Goal: Task Accomplishment & Management: Use online tool/utility

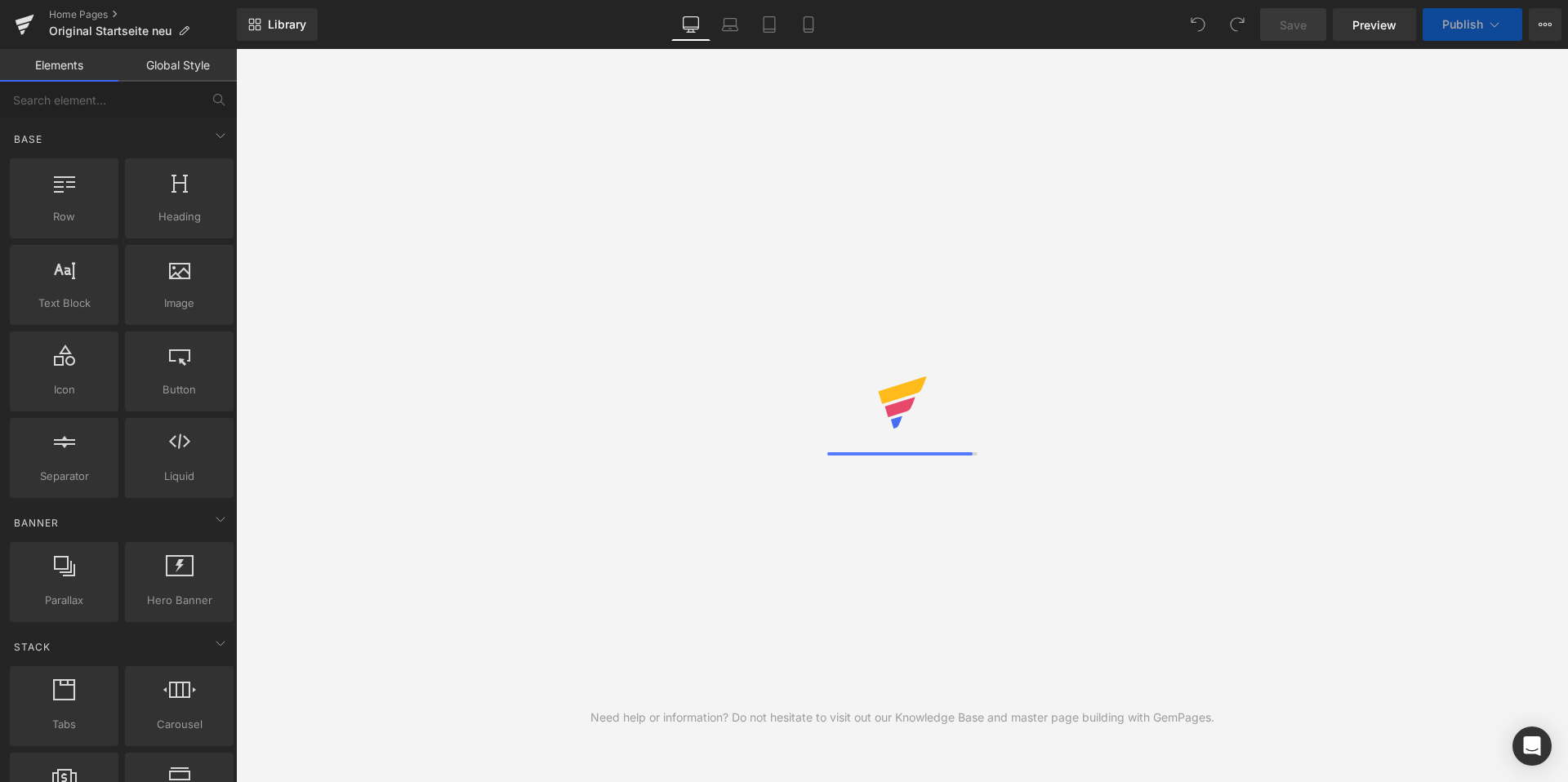
scroll to position [7399, 0]
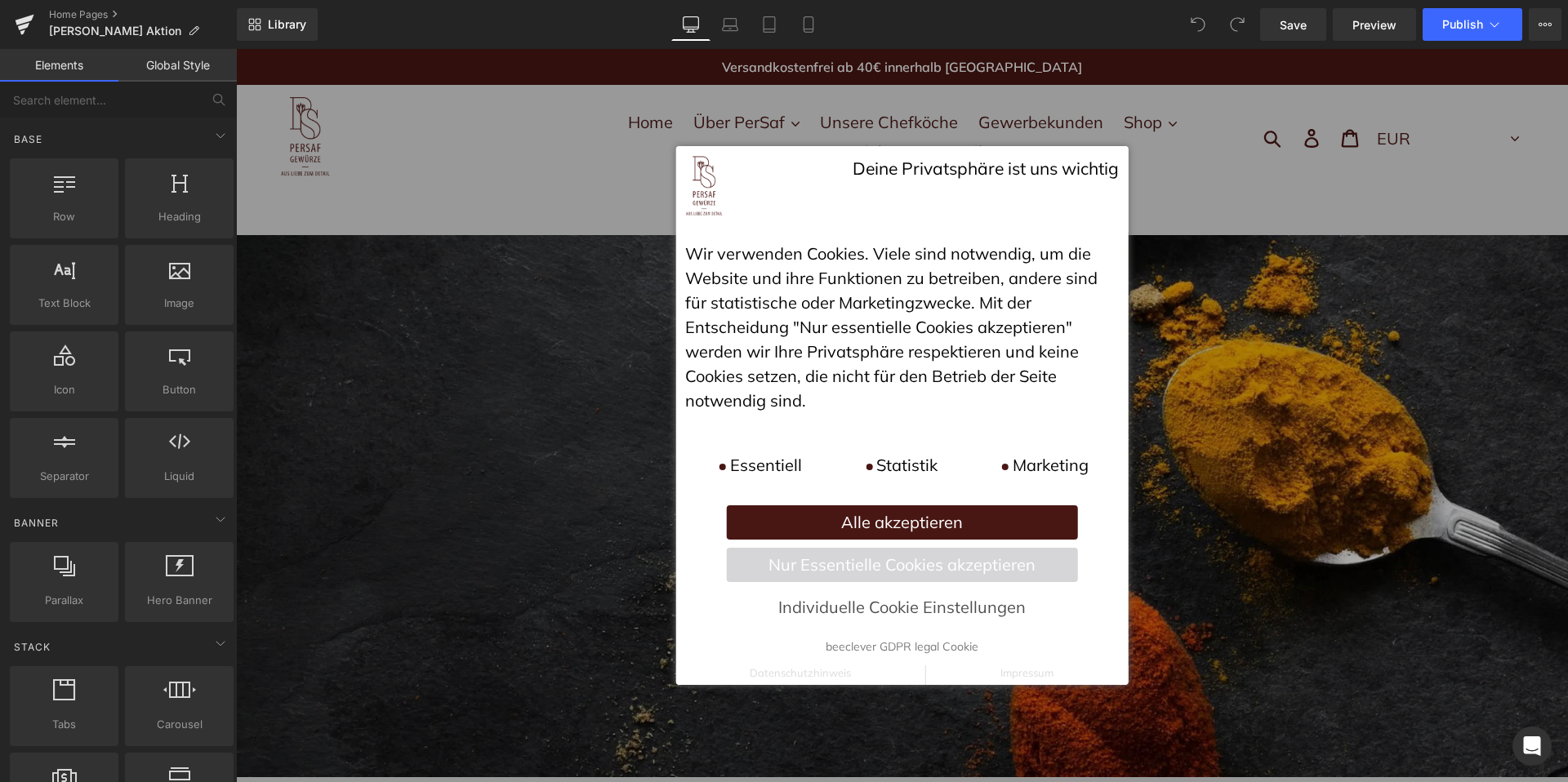
scroll to position [7399, 0]
click at [965, 535] on p "Alle akzeptieren" at bounding box center [903, 522] width 352 height 34
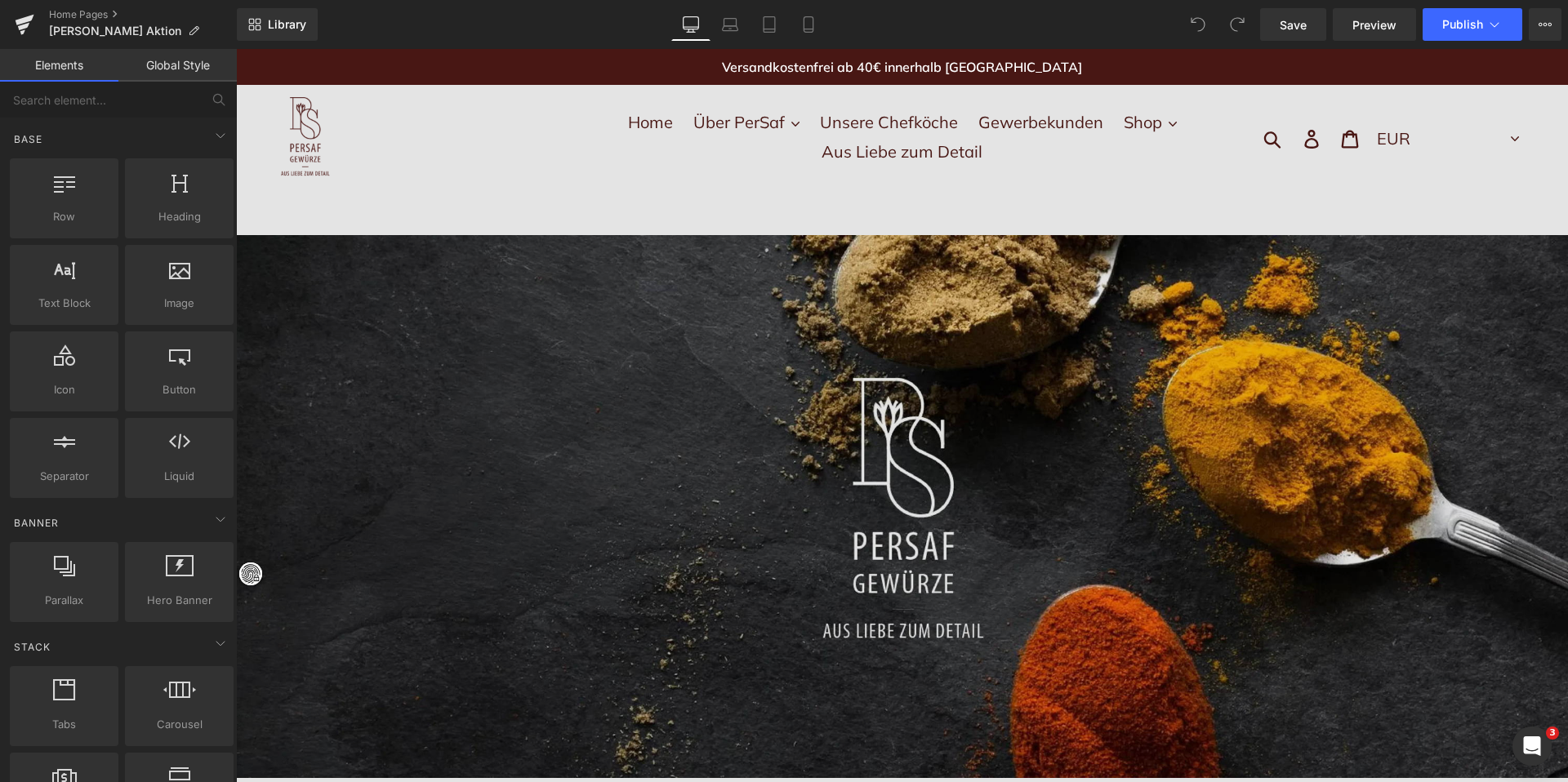
scroll to position [0, 0]
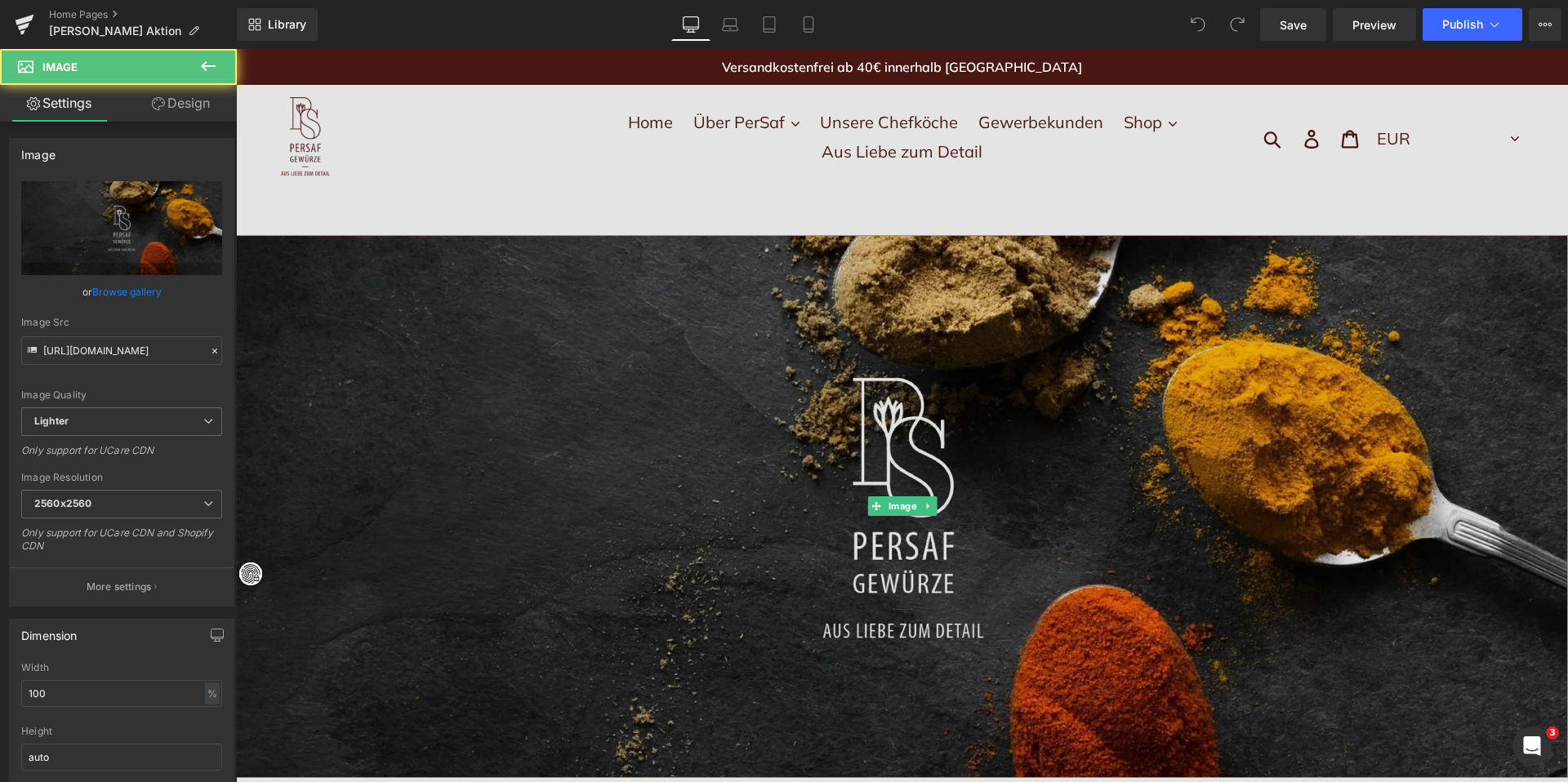
click at [725, 473] on img at bounding box center [903, 507] width 1333 height 543
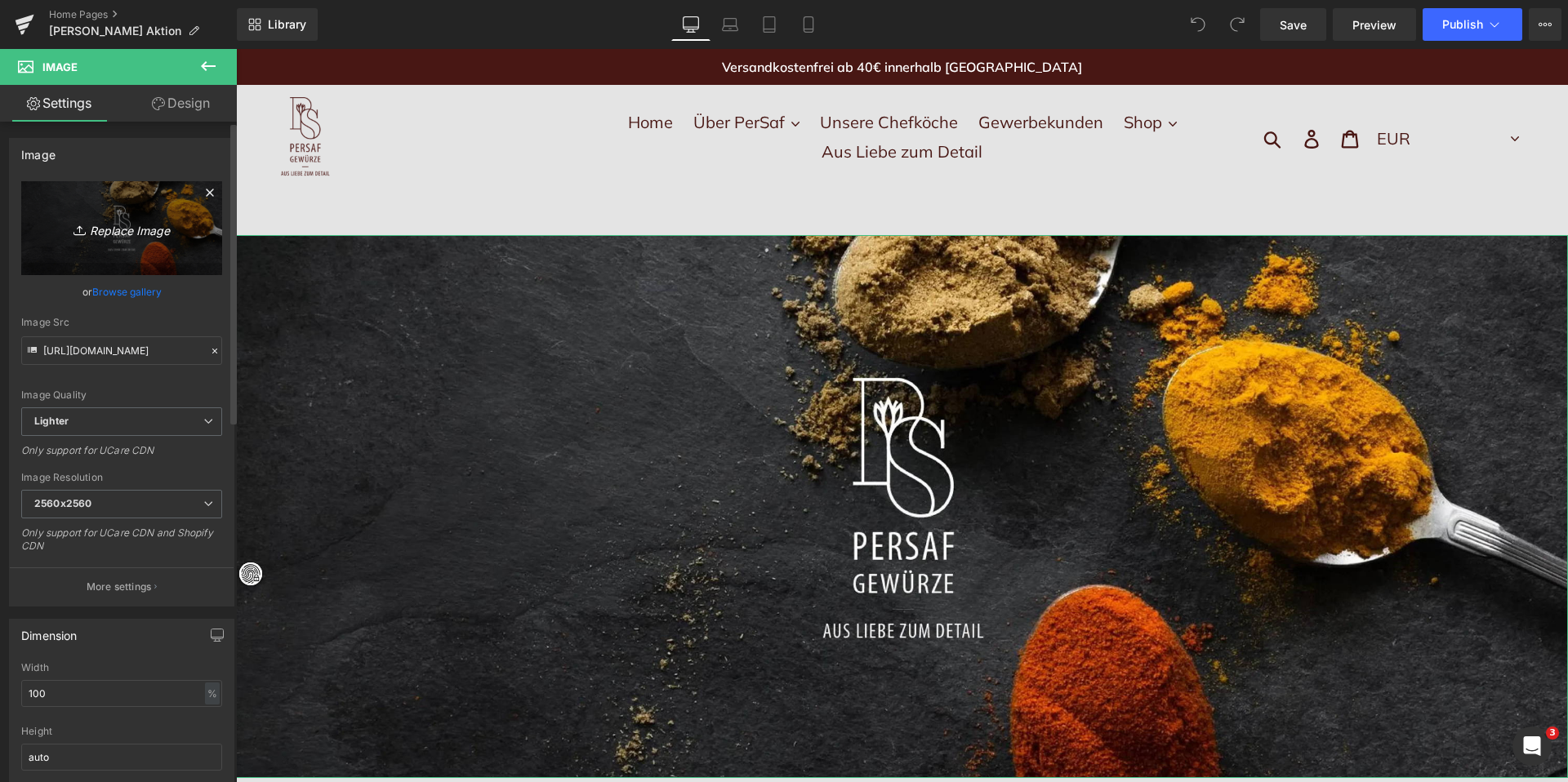
click at [138, 221] on icon "Replace Image" at bounding box center [122, 228] width 131 height 20
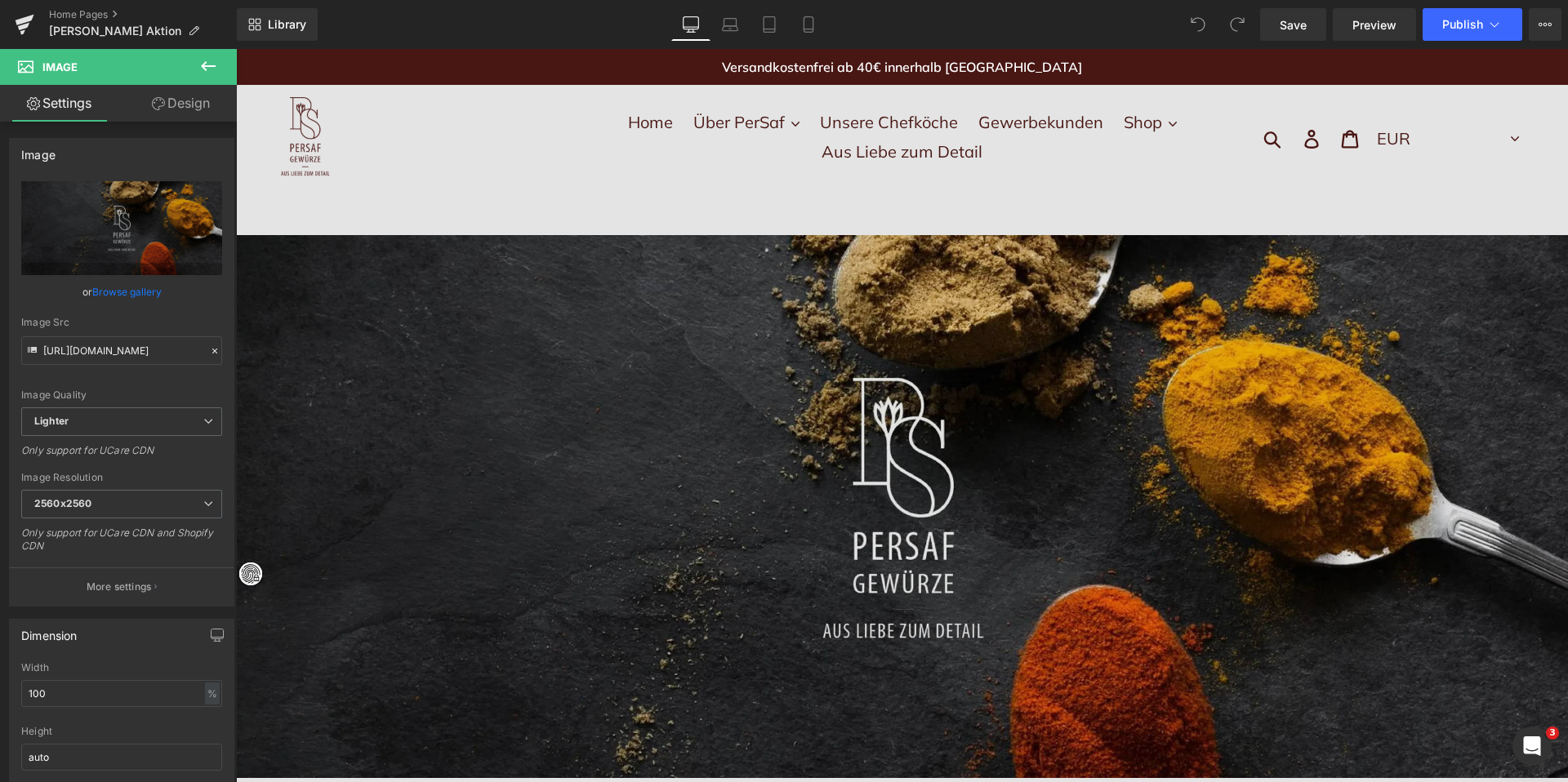
type input "C:\fakepath\Shopbanner (17).jpg"
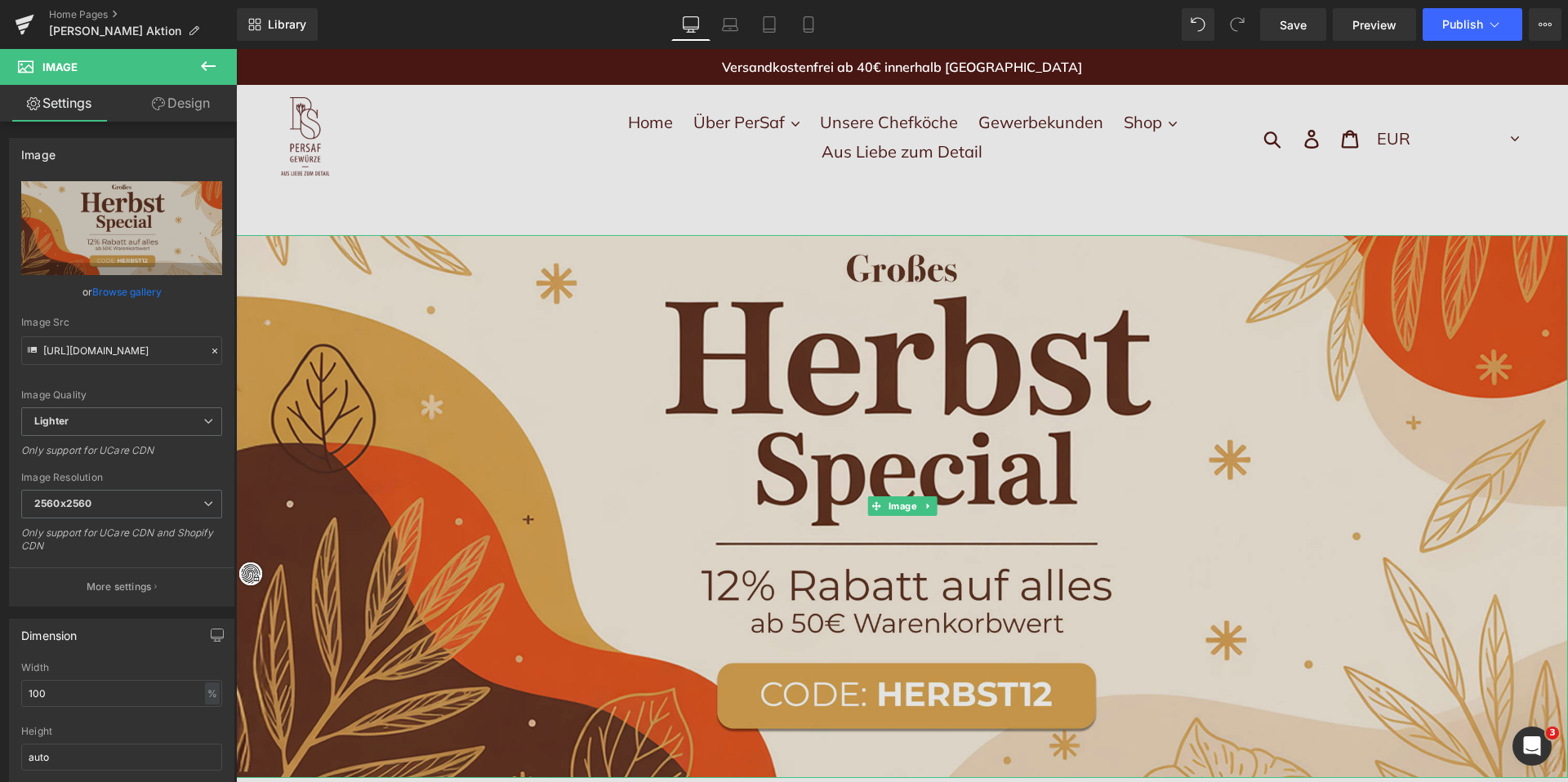
type input "https://ucarecdn.com/36633c17-91f6-4a0f-a531-4d8e669cc037/-/format/auto/-/previ…"
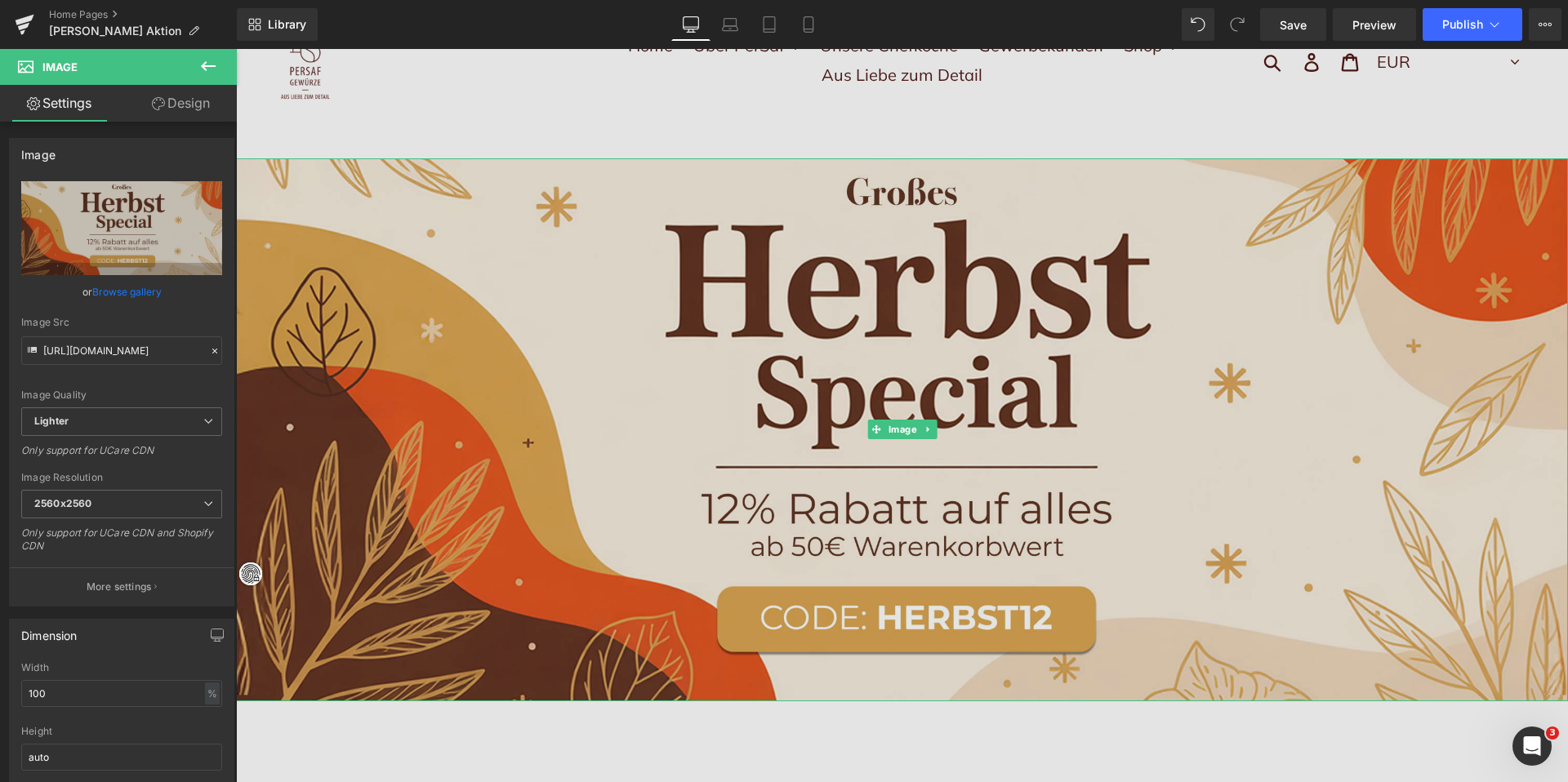
scroll to position [107, 0]
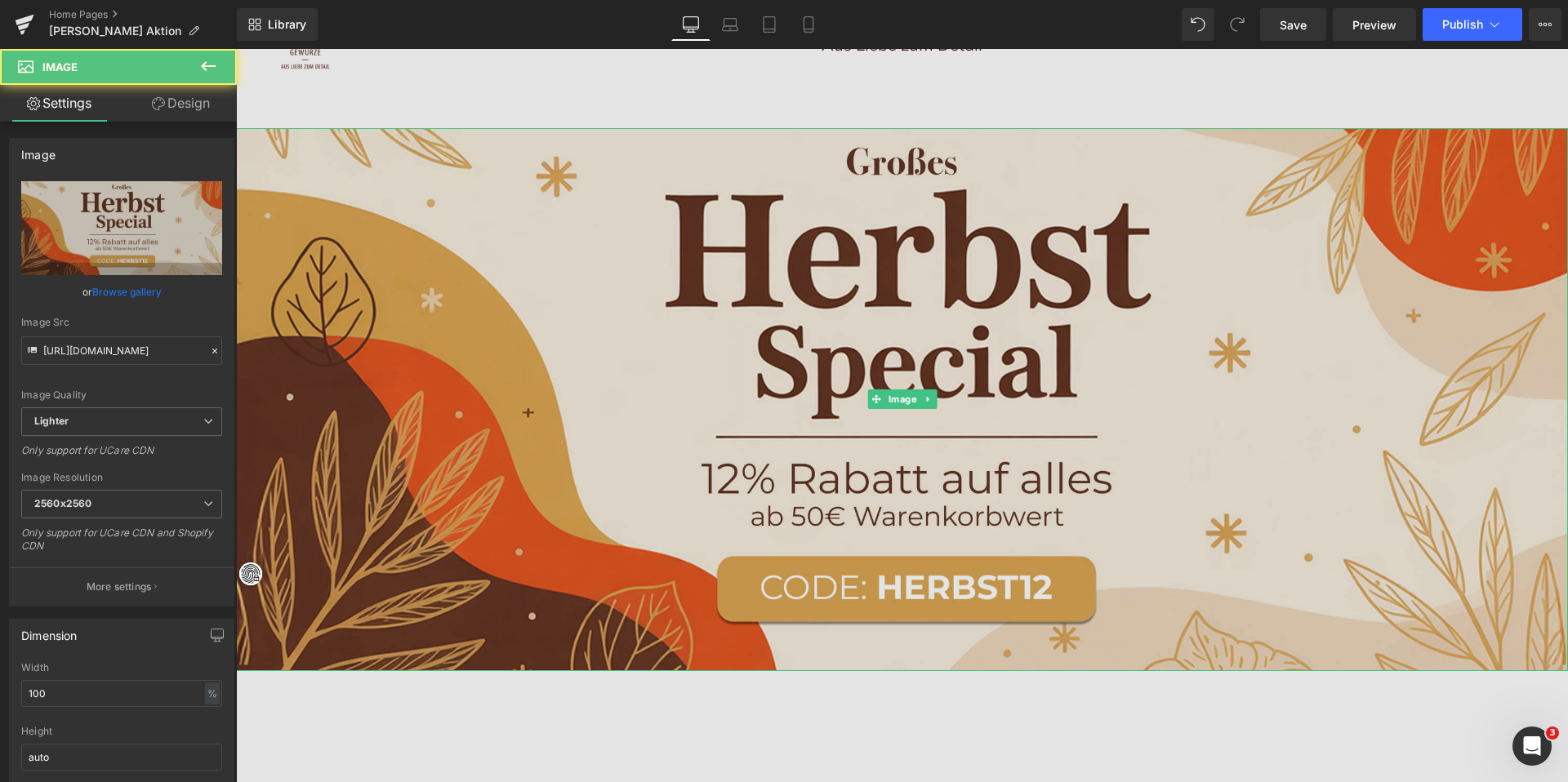
click at [971, 584] on img at bounding box center [903, 399] width 1333 height 543
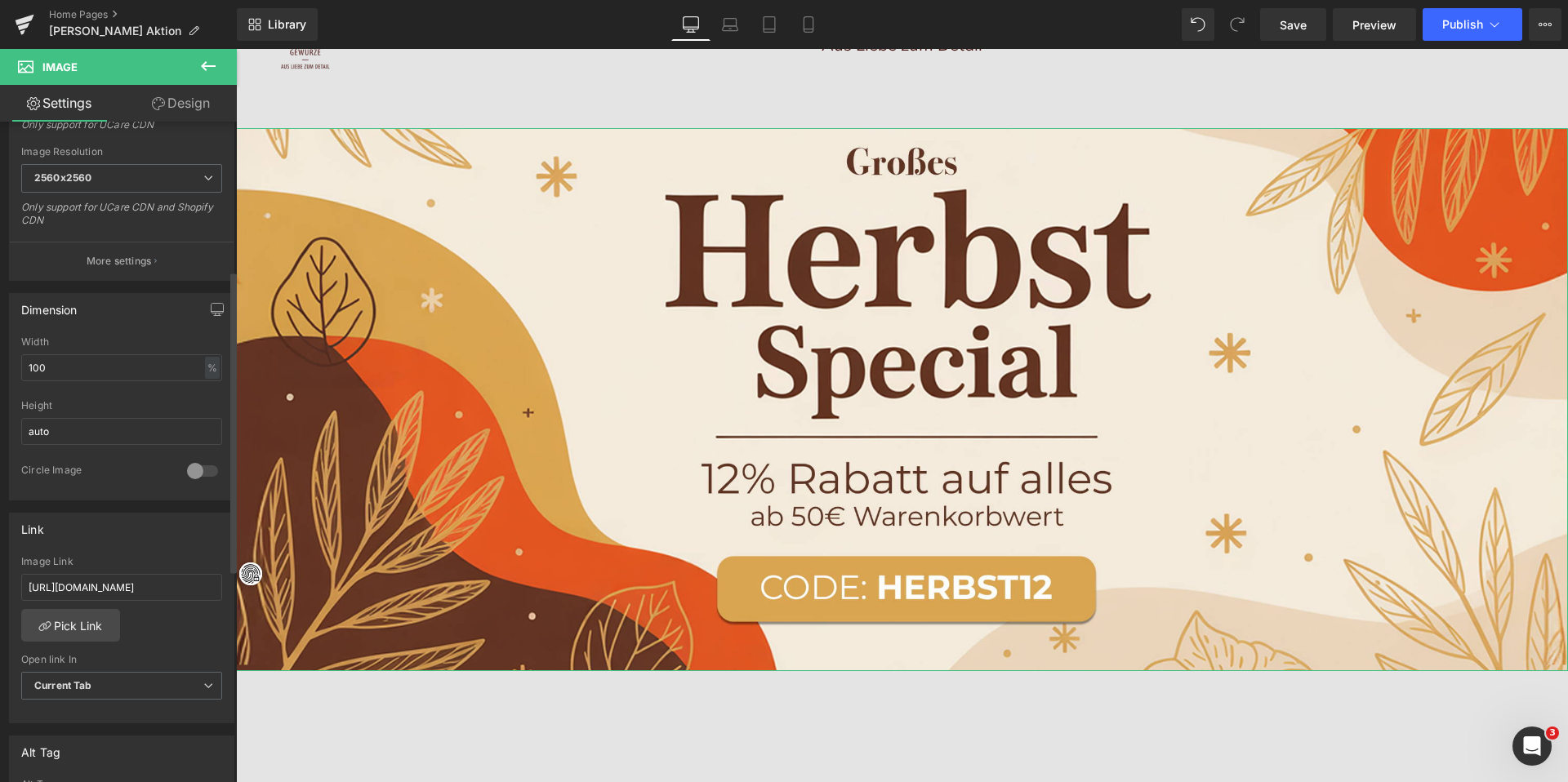
scroll to position [0, 0]
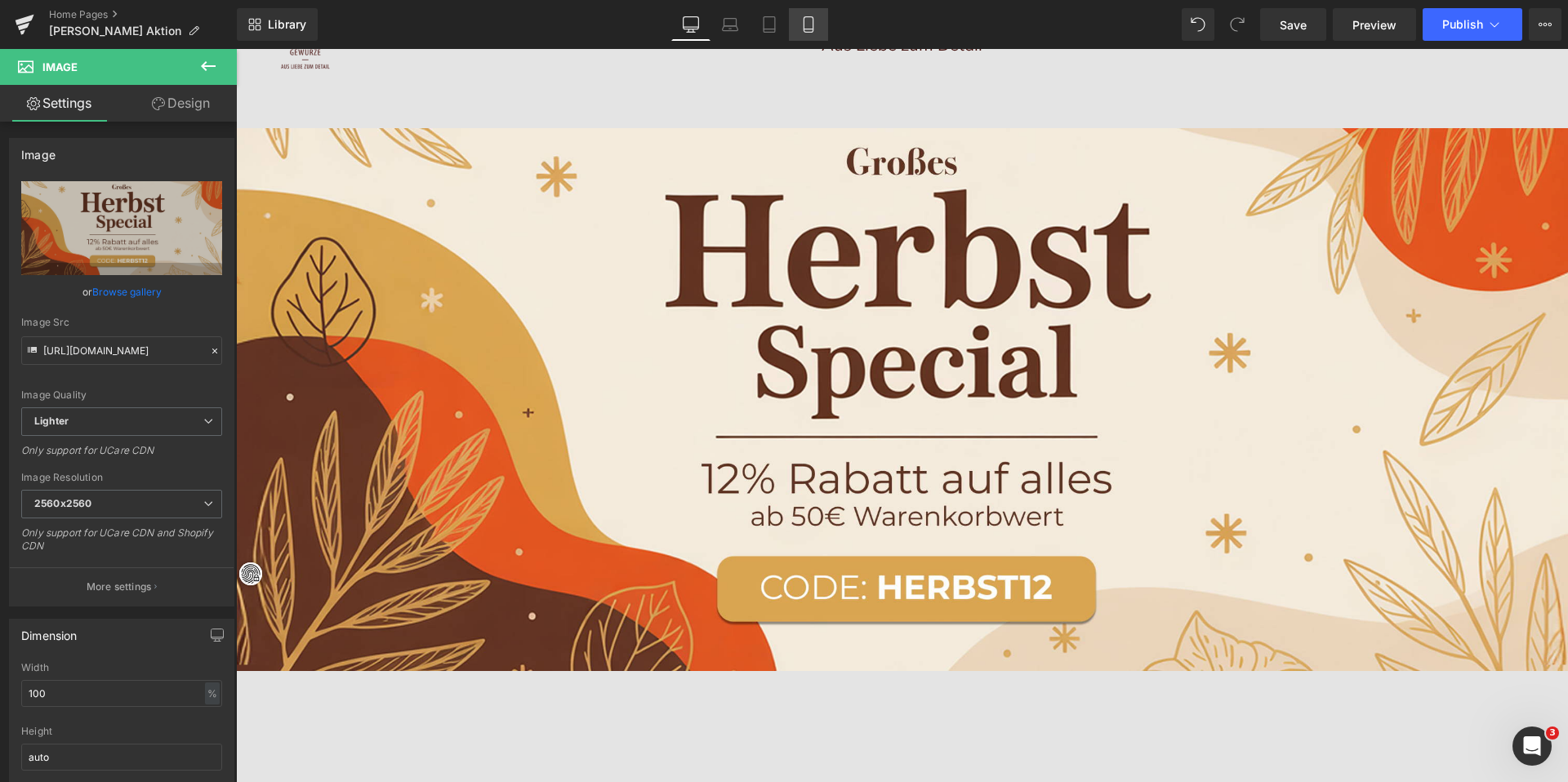
click at [818, 26] on link "Mobile" at bounding box center [808, 24] width 39 height 32
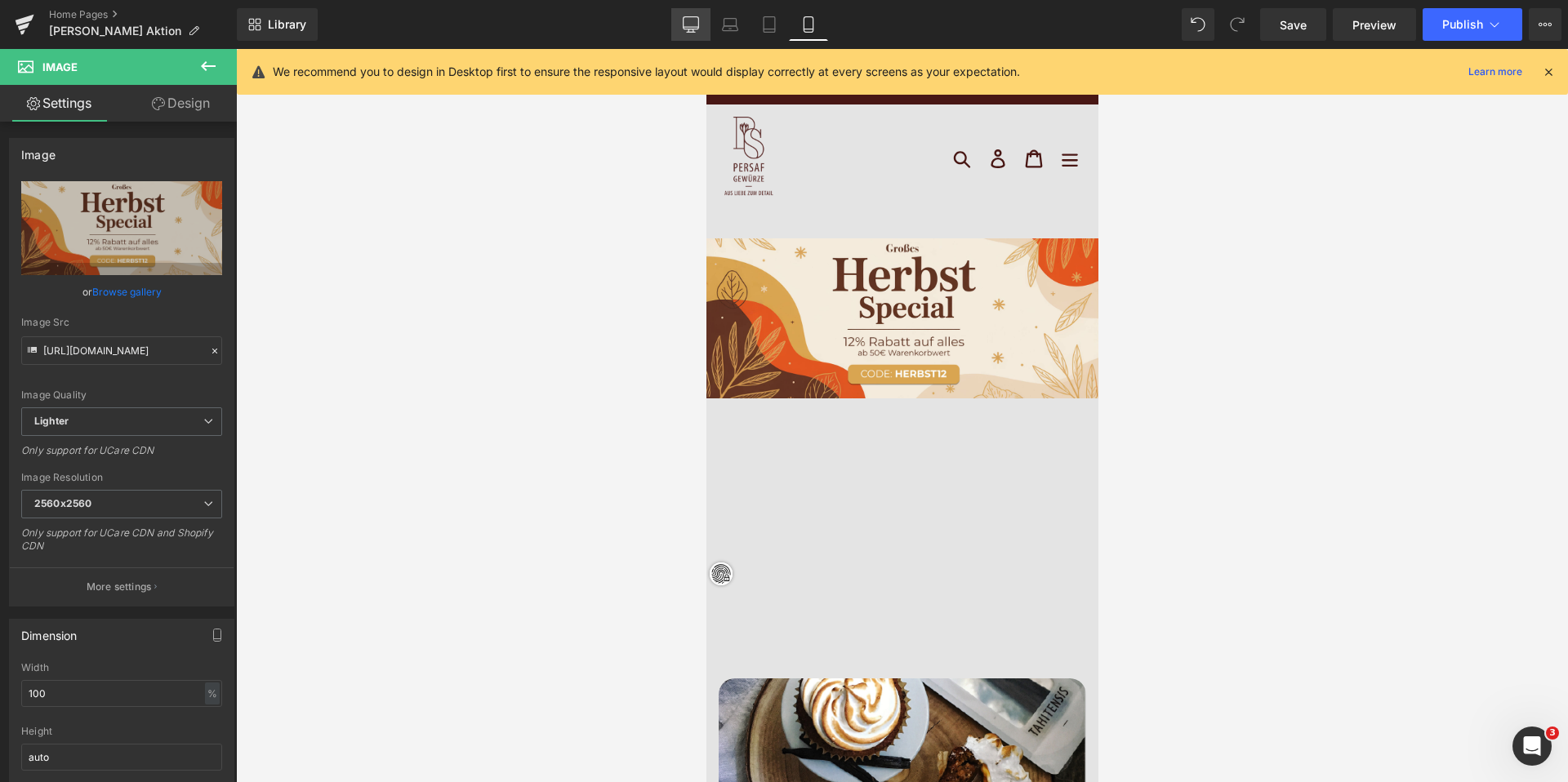
click at [693, 29] on icon at bounding box center [692, 24] width 16 height 12
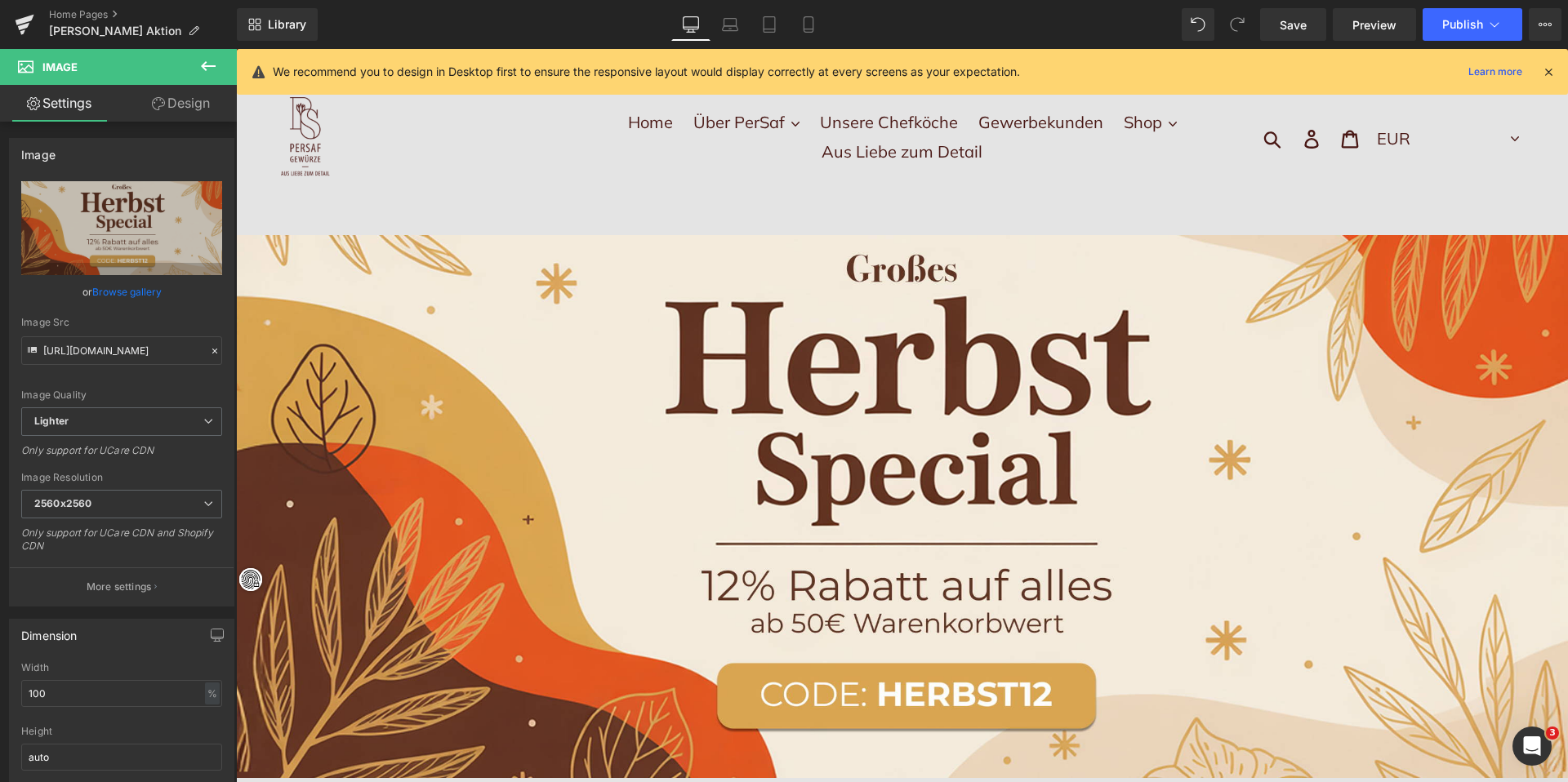
scroll to position [17, 0]
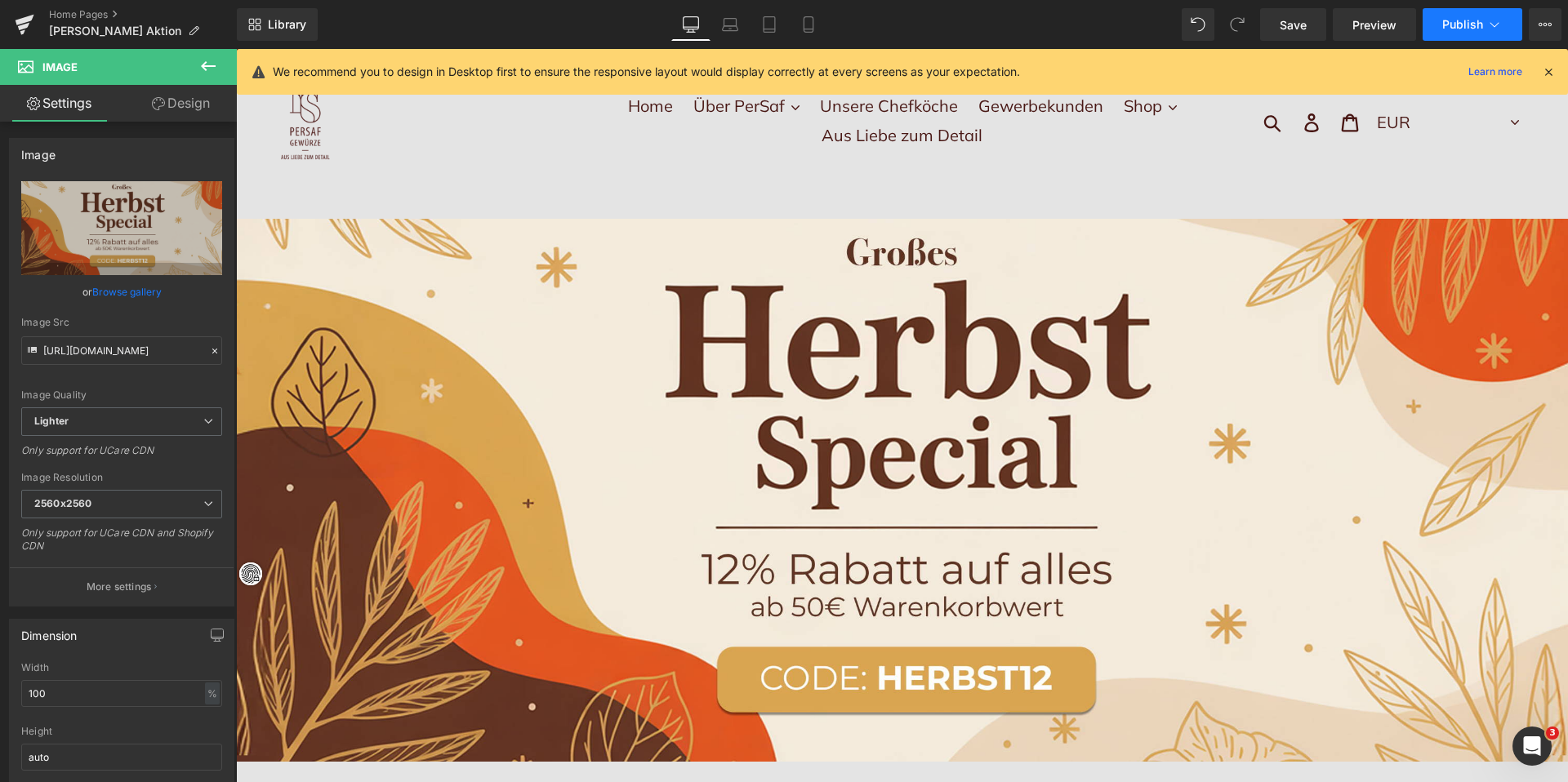
click at [1451, 22] on span "Publish" at bounding box center [1462, 24] width 41 height 13
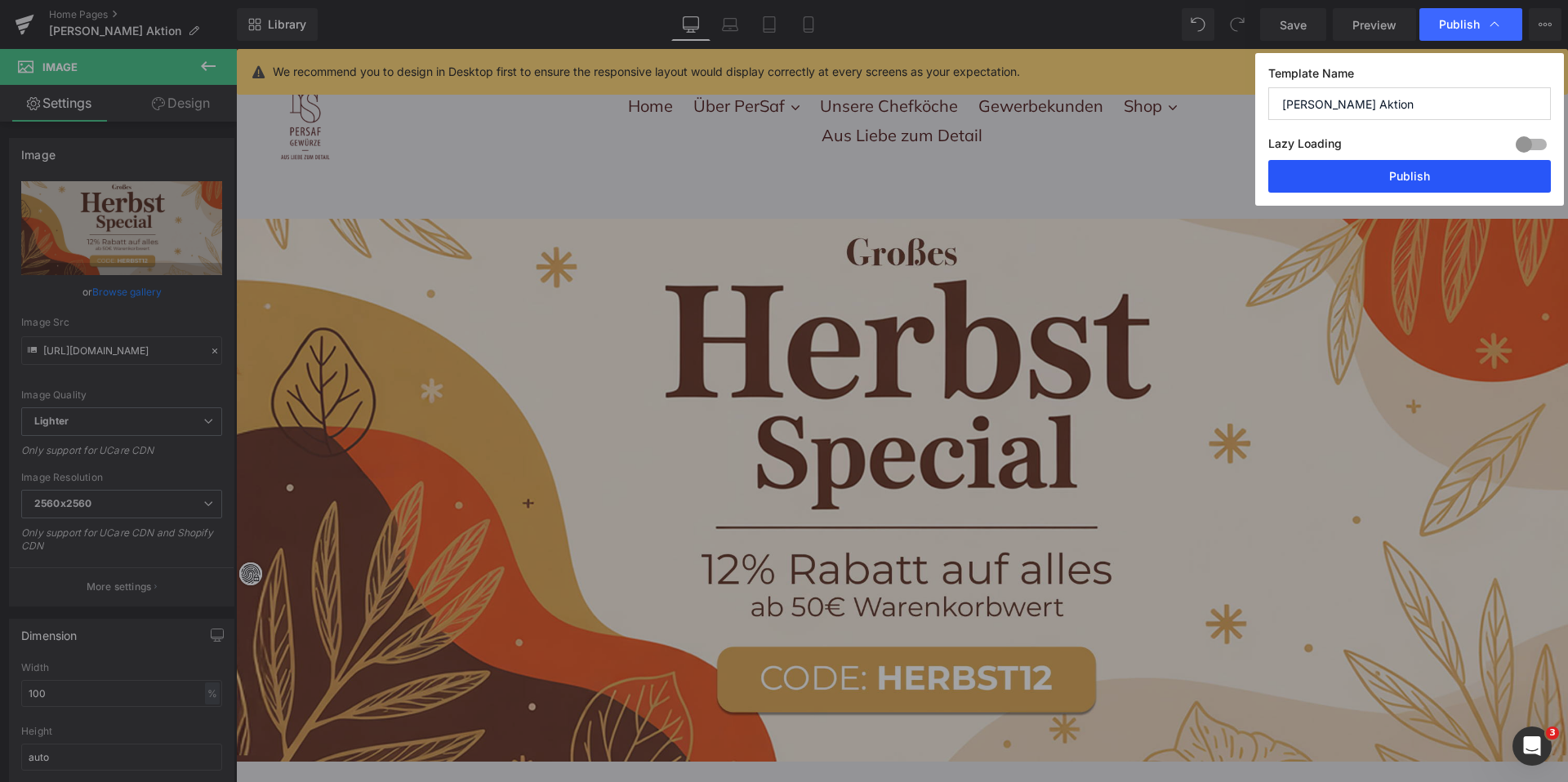
click at [1434, 174] on button "Publish" at bounding box center [1410, 176] width 283 height 32
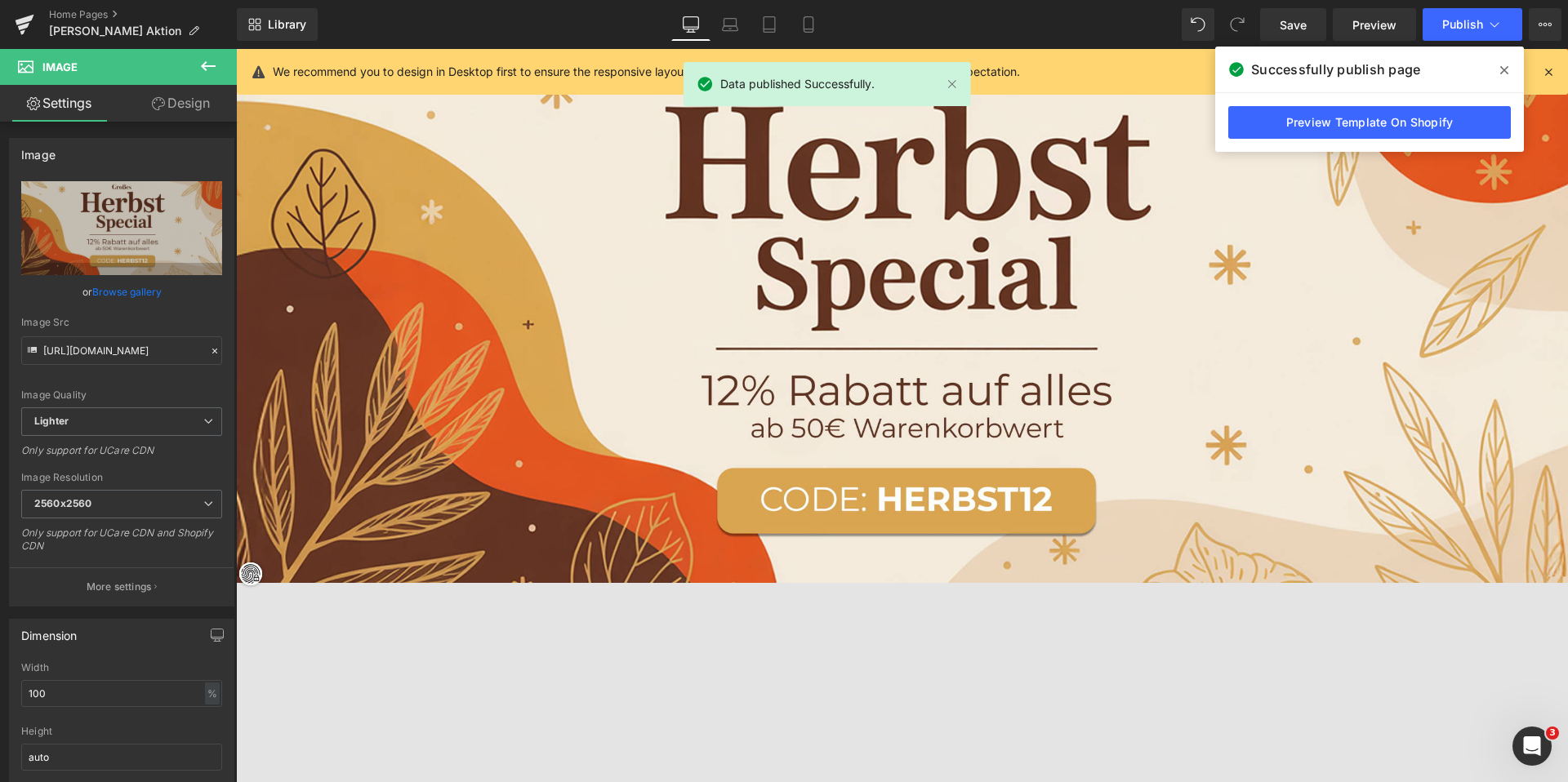
scroll to position [0, 0]
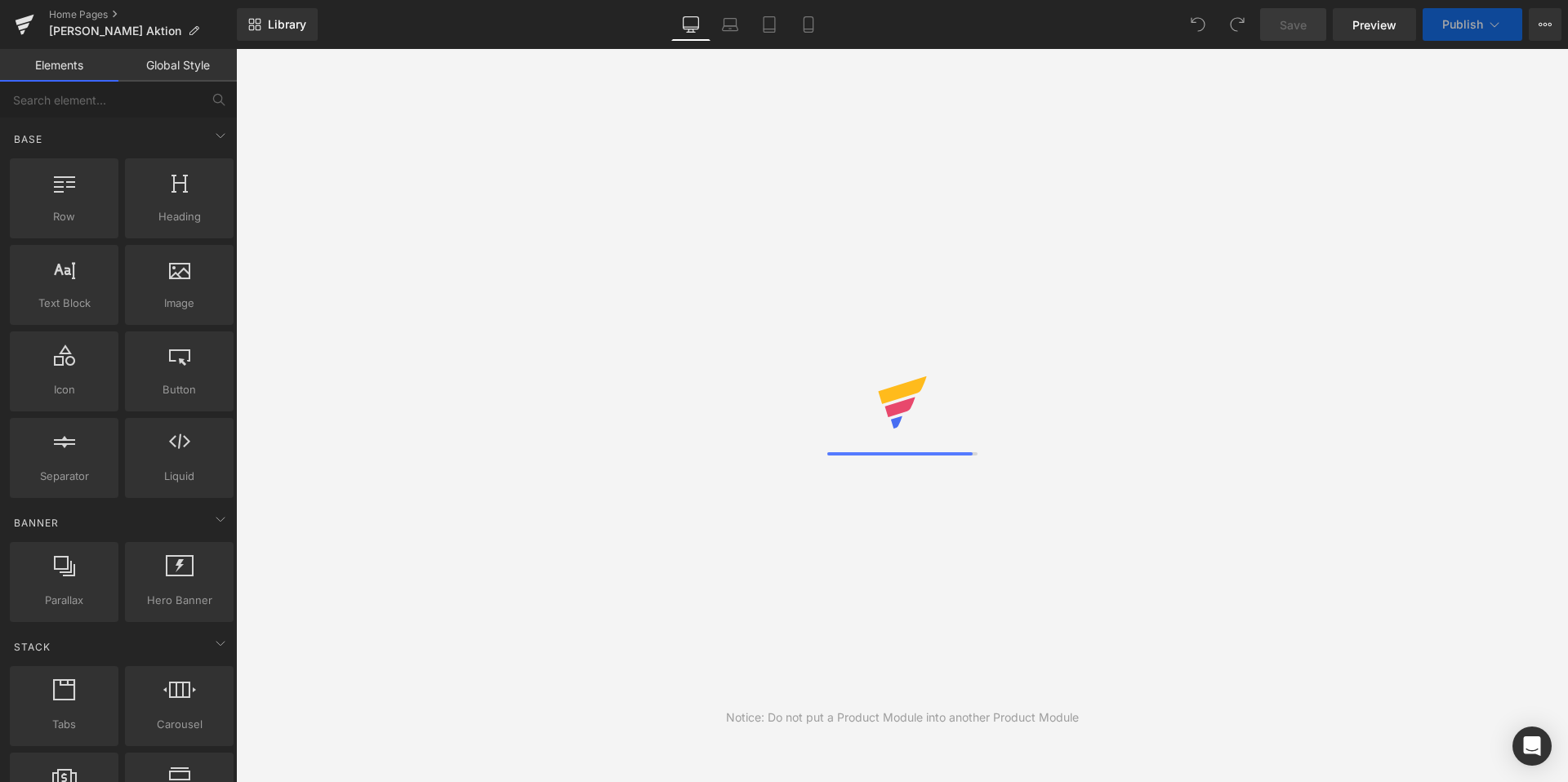
scroll to position [7399, 0]
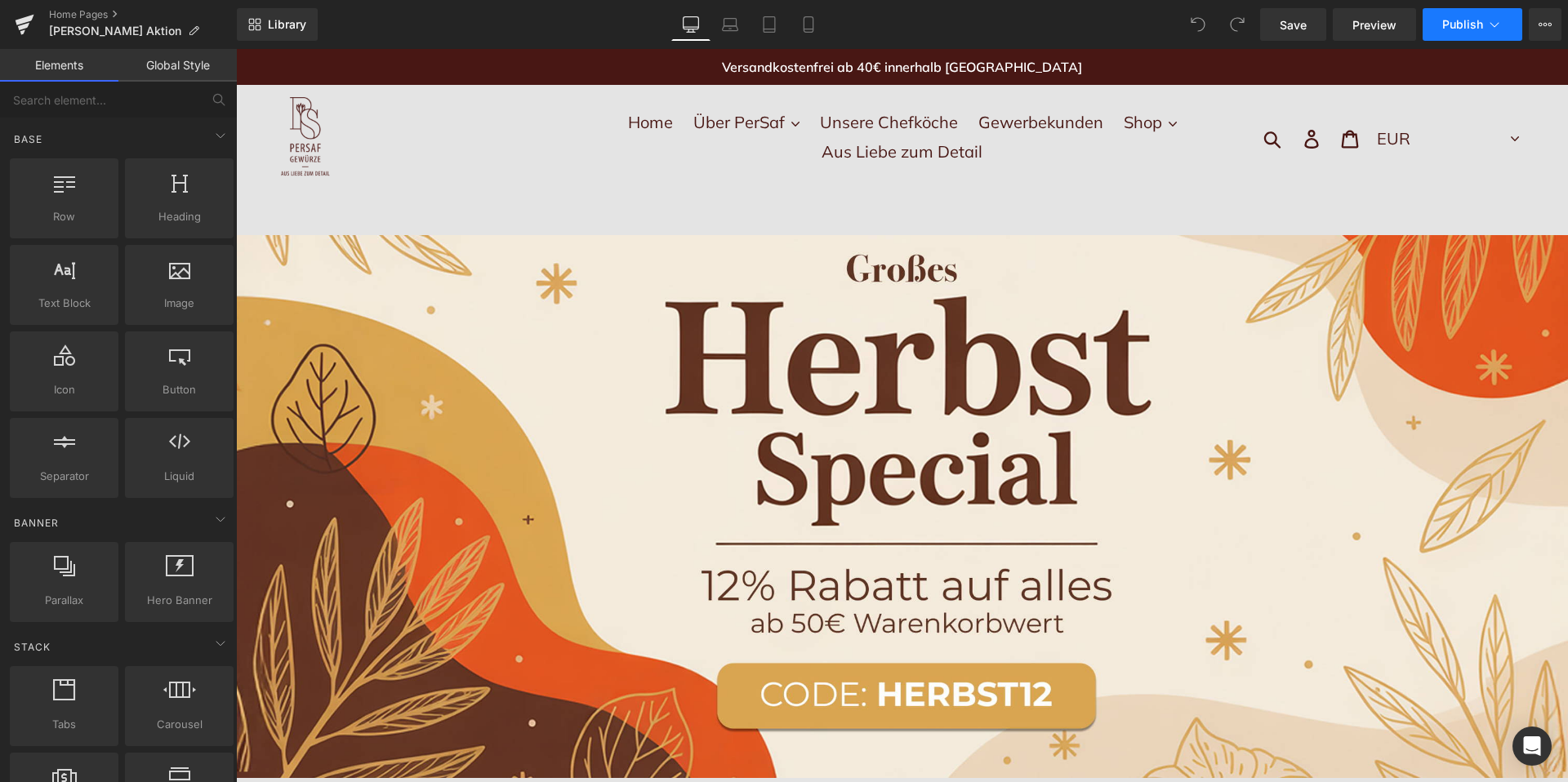
click at [1493, 27] on icon at bounding box center [1495, 24] width 17 height 17
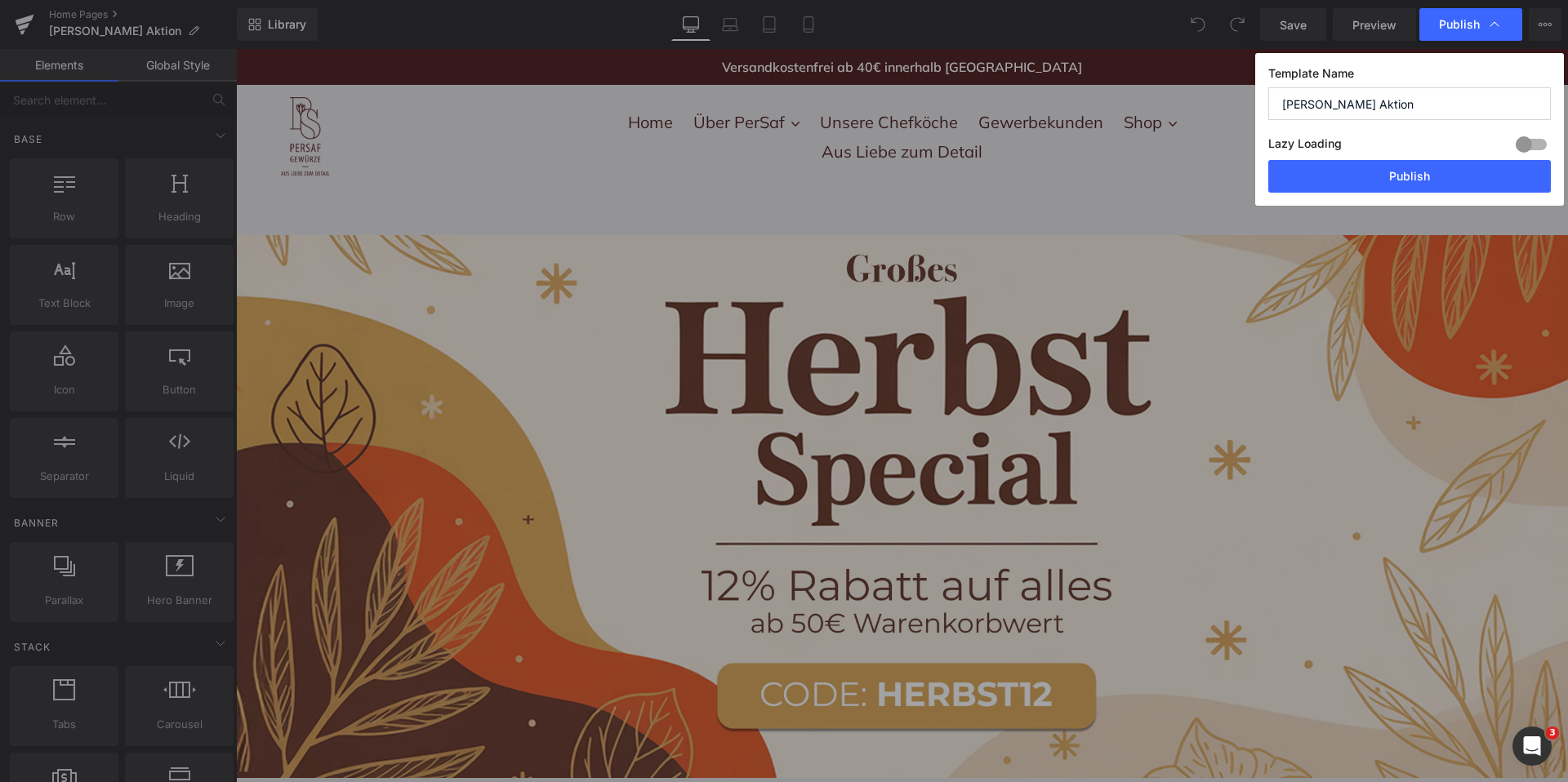
scroll to position [0, 0]
click at [1533, 144] on div at bounding box center [1531, 145] width 39 height 26
click at [1544, 136] on div at bounding box center [1531, 145] width 39 height 26
click at [1491, 177] on button "Publish" at bounding box center [1410, 176] width 283 height 32
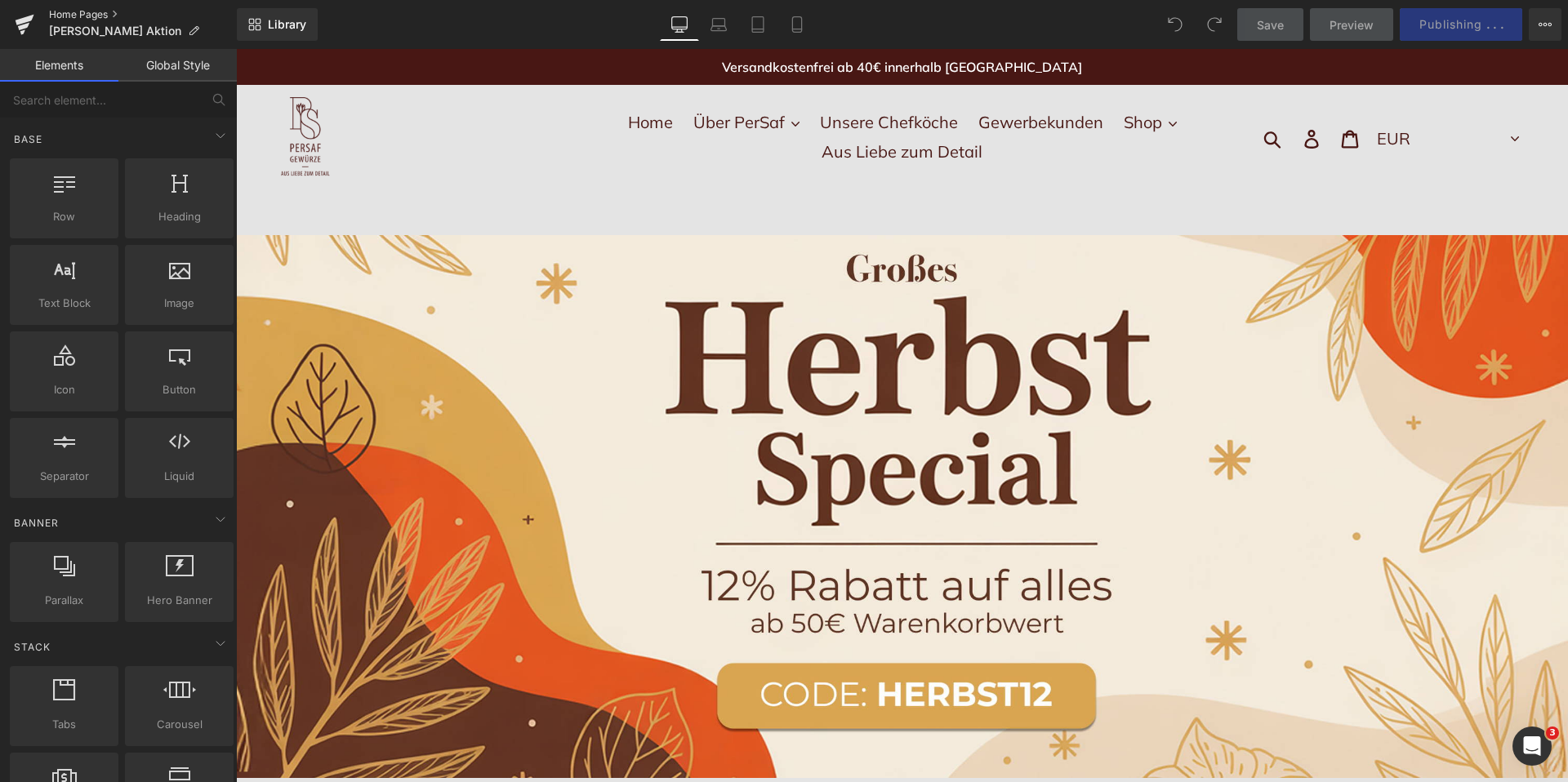
click at [109, 11] on link "Home Pages" at bounding box center [142, 14] width 187 height 13
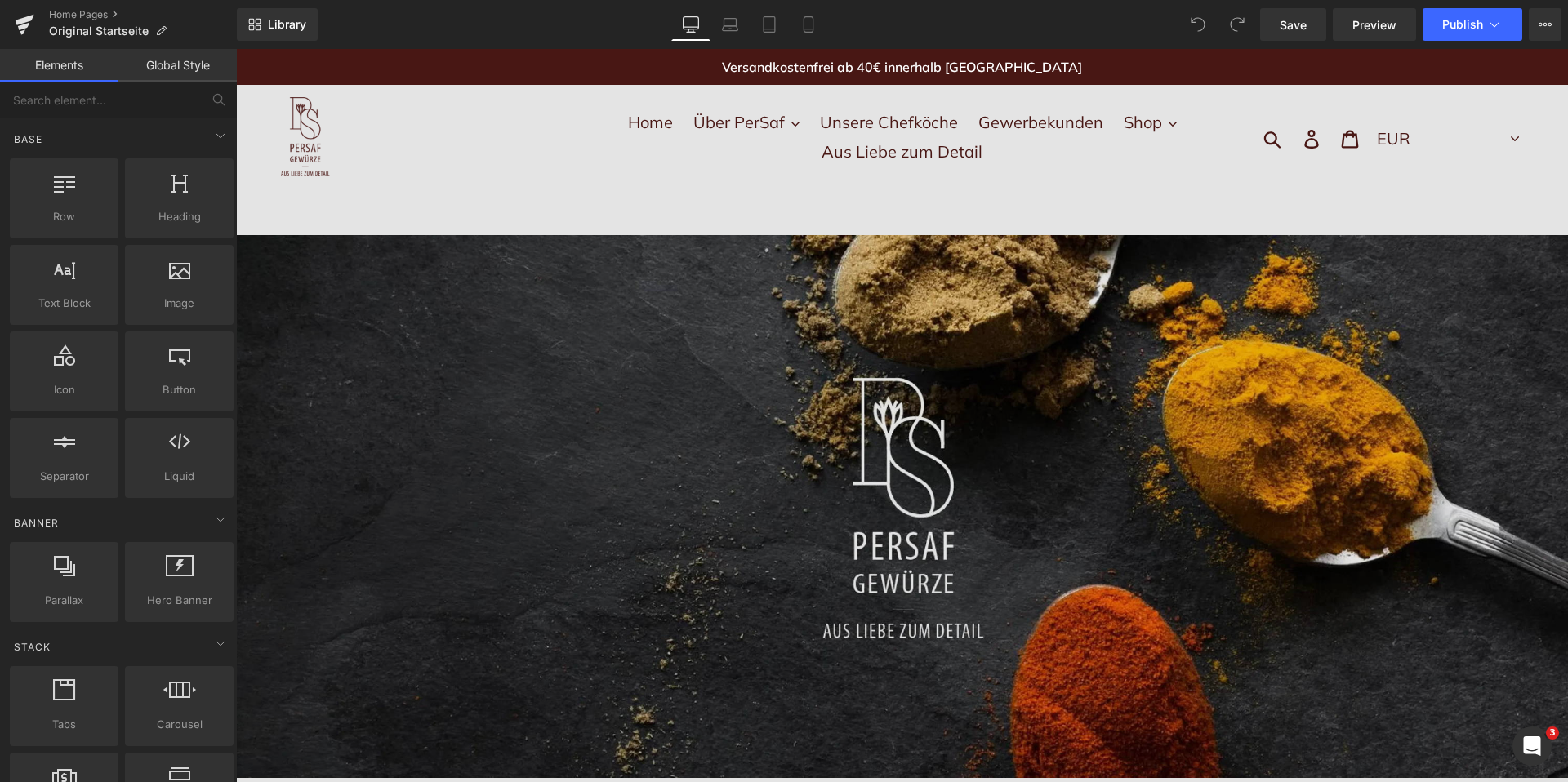
click at [587, 435] on img at bounding box center [903, 507] width 1333 height 543
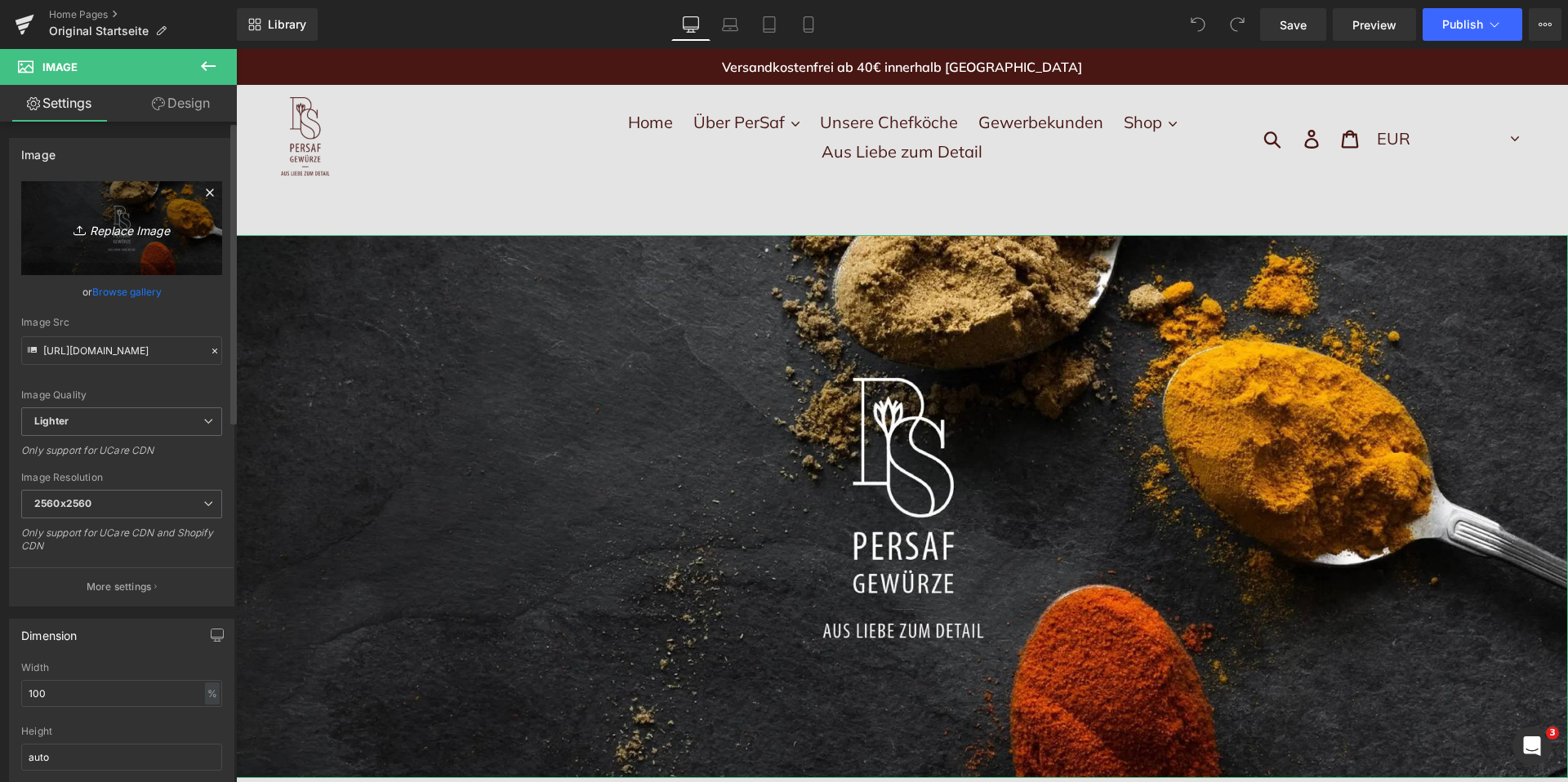
click at [174, 255] on link "Replace Image" at bounding box center [121, 228] width 201 height 94
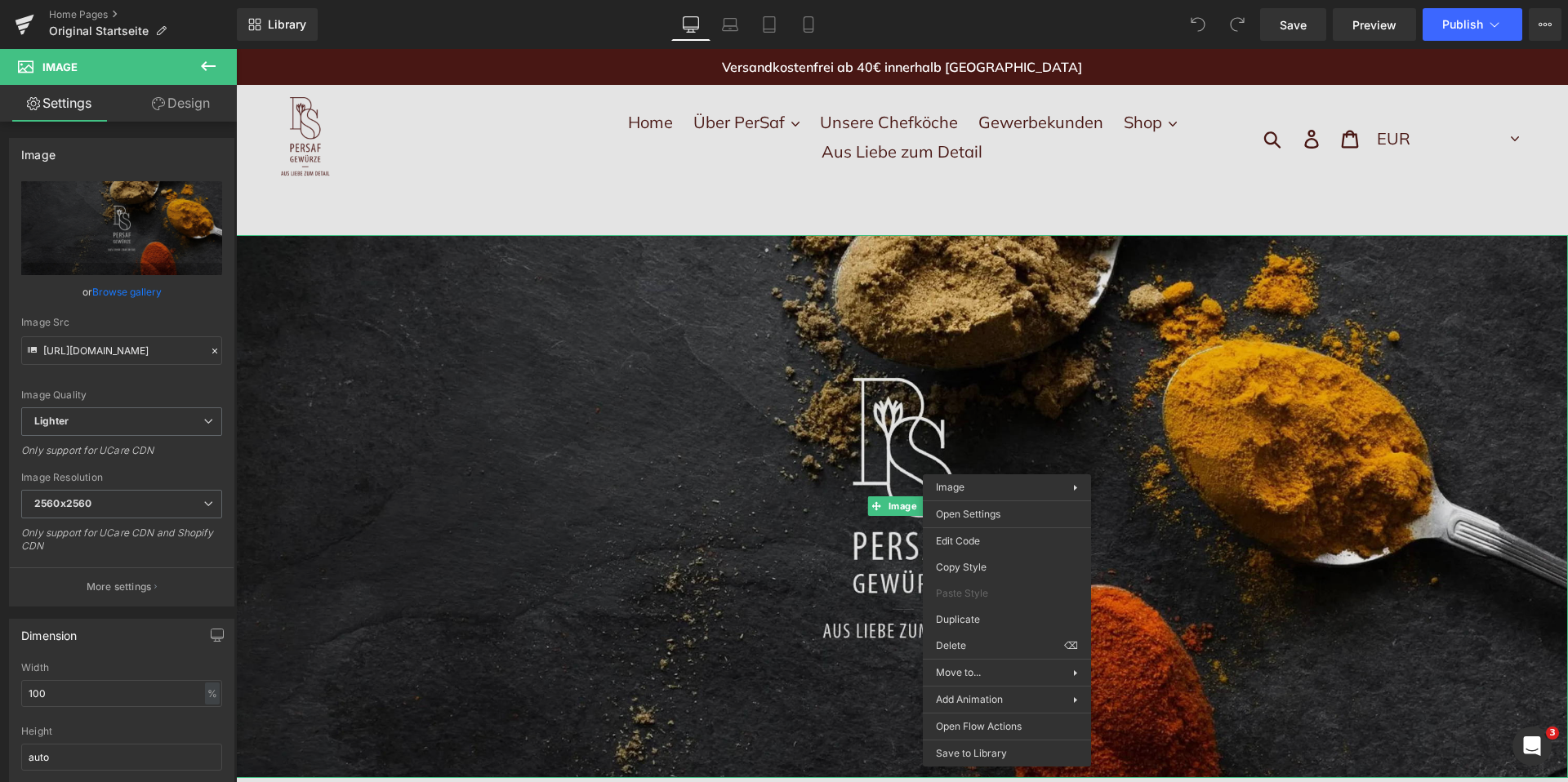
drag, startPoint x: 1287, startPoint y: 799, endPoint x: 1051, endPoint y: 751, distance: 240.8
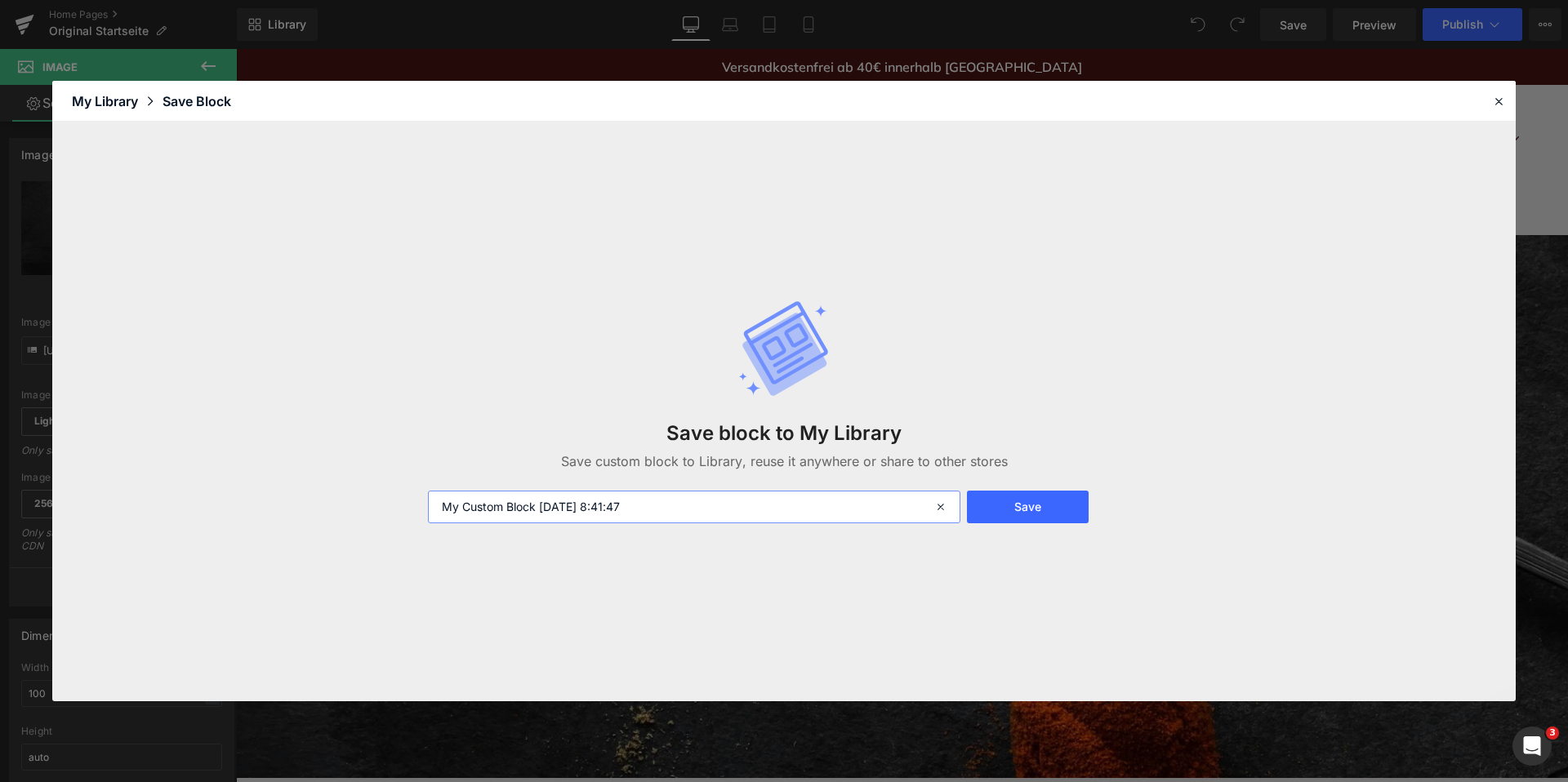
click at [846, 500] on input "My Custom Block 2025-10-07 8:41:47" at bounding box center [694, 507] width 533 height 32
click at [1071, 519] on button "Save" at bounding box center [1028, 507] width 122 height 32
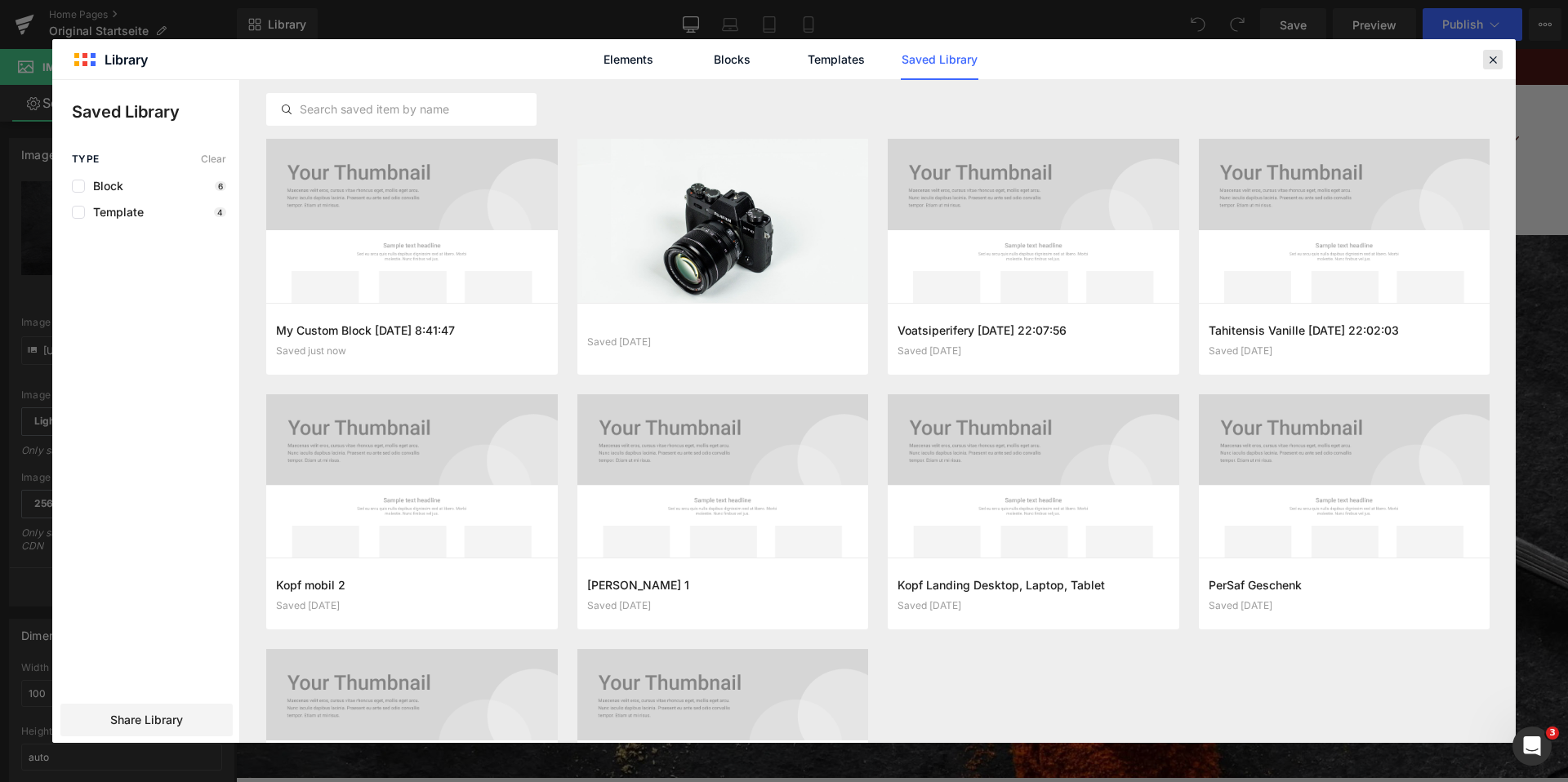
click at [1501, 64] on div at bounding box center [1493, 59] width 19 height 19
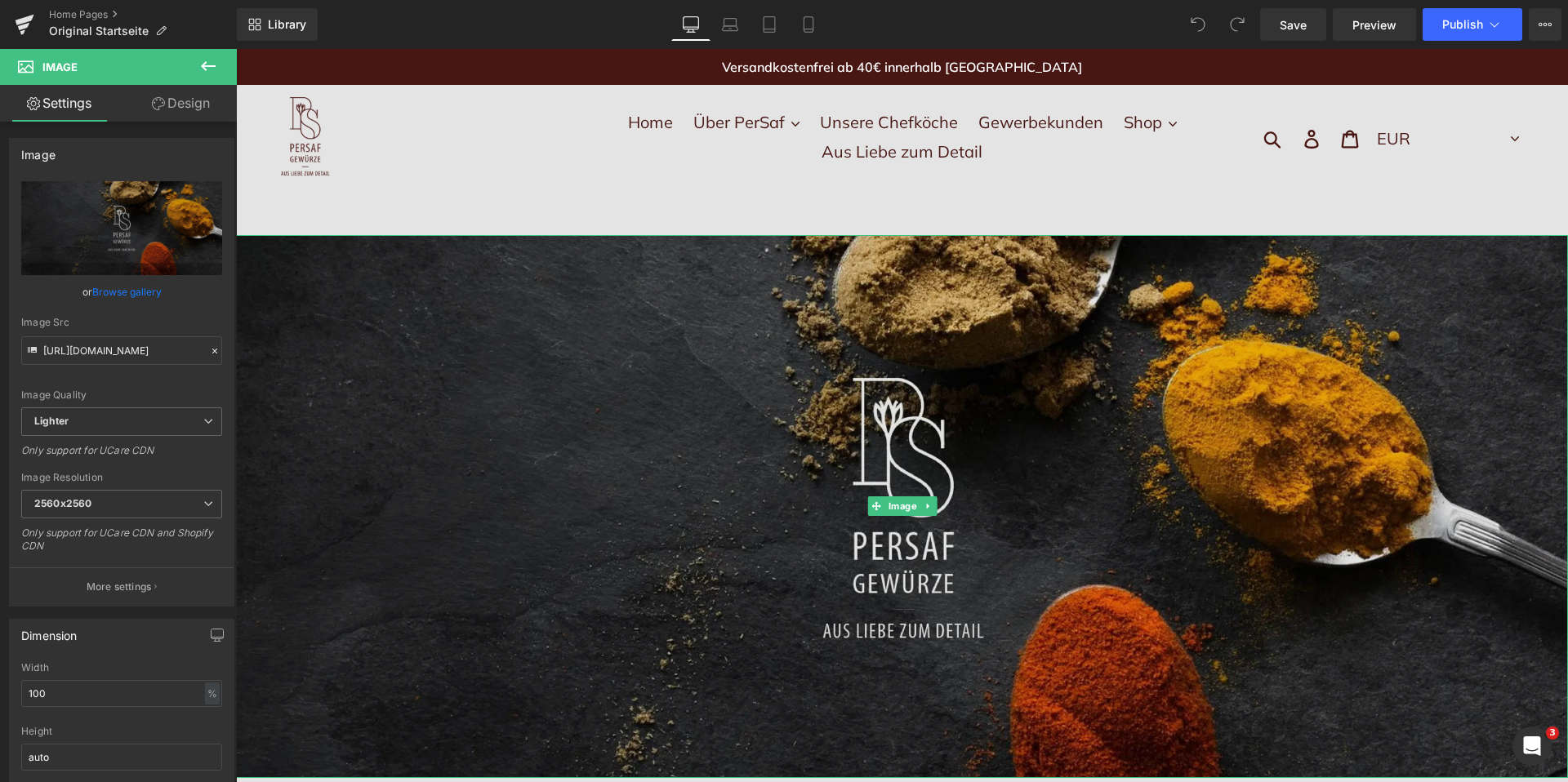
click at [603, 416] on img at bounding box center [903, 507] width 1333 height 543
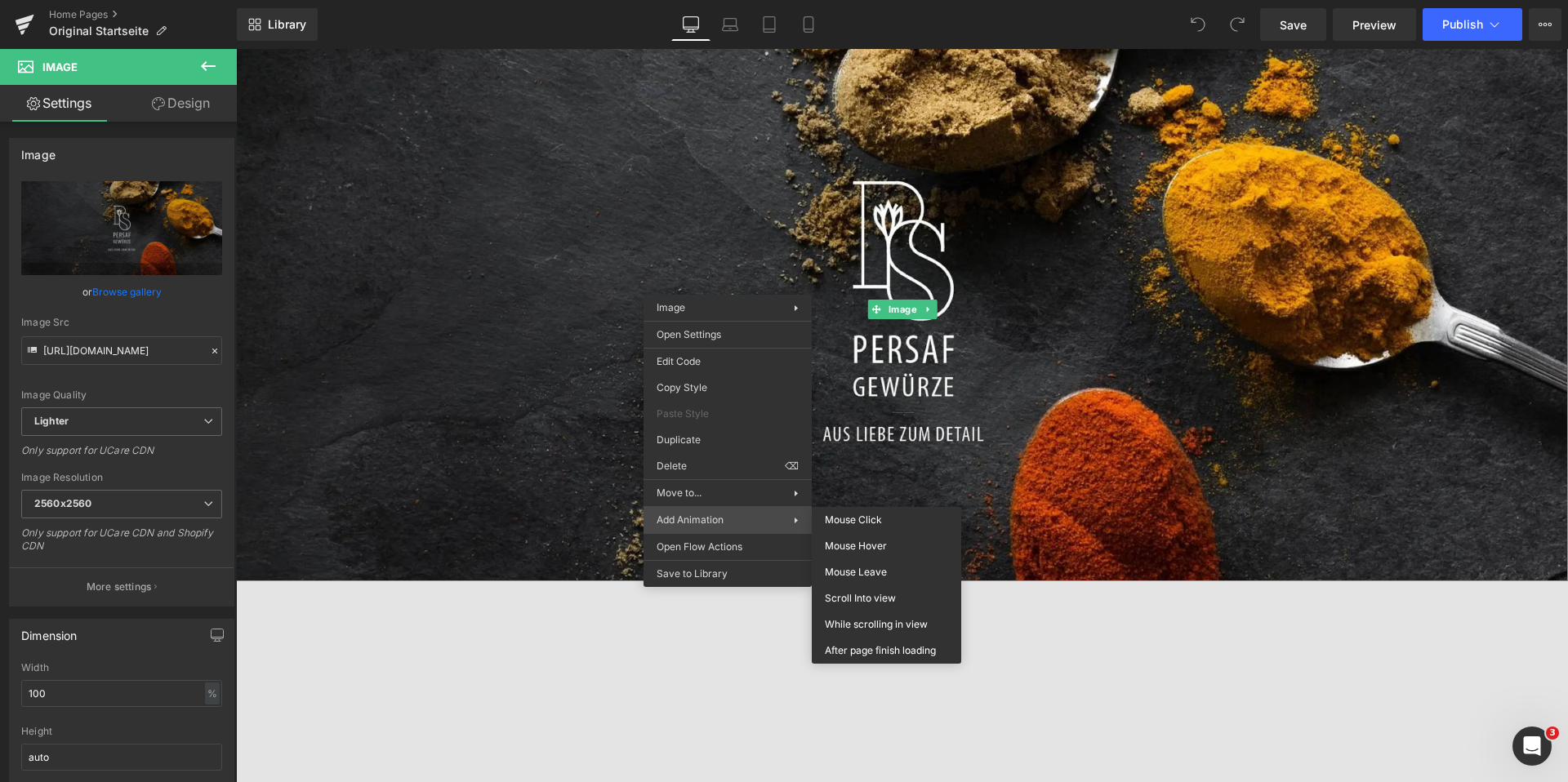
scroll to position [198, 0]
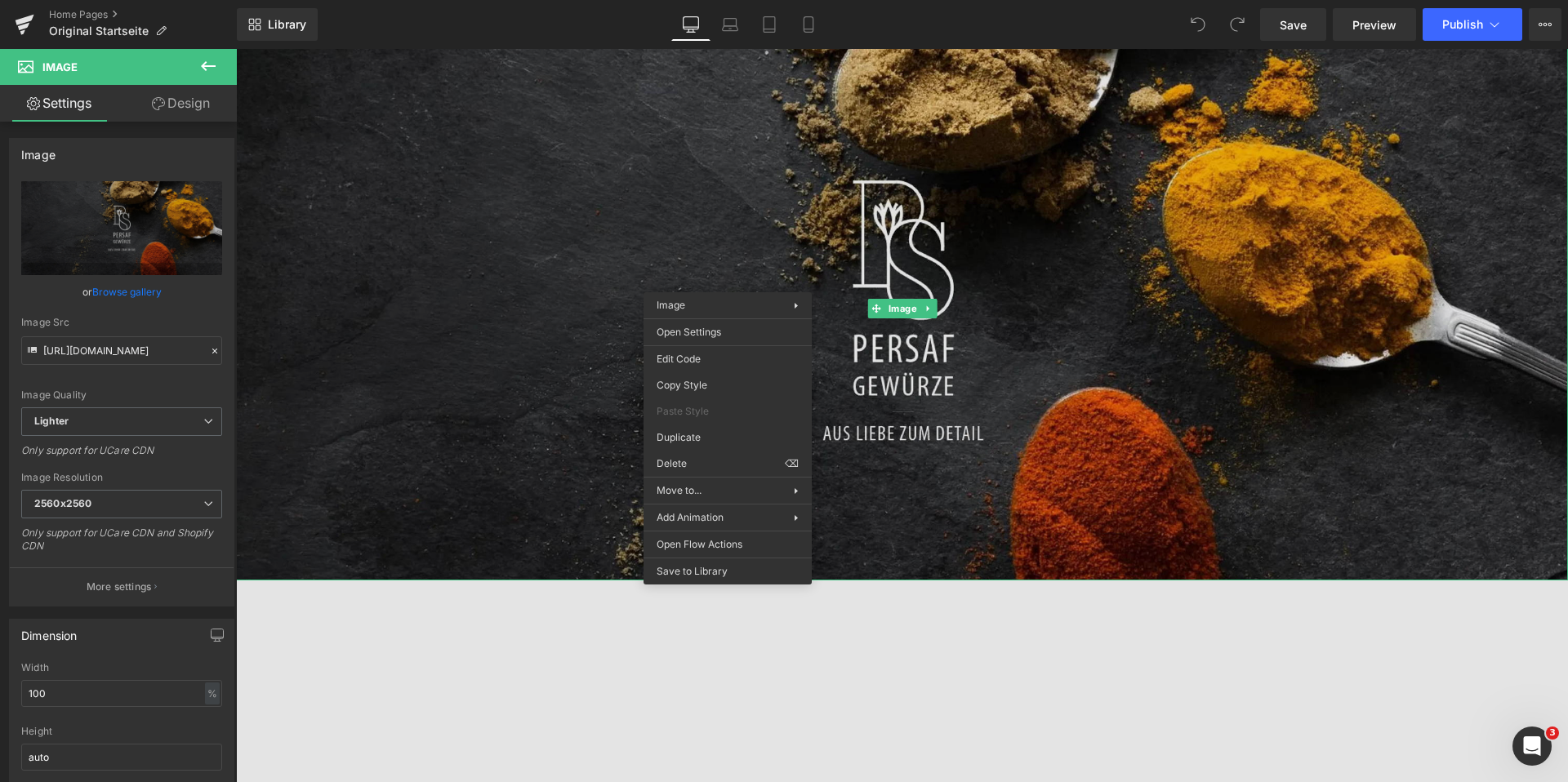
drag, startPoint x: 994, startPoint y: 618, endPoint x: 757, endPoint y: 569, distance: 242.0
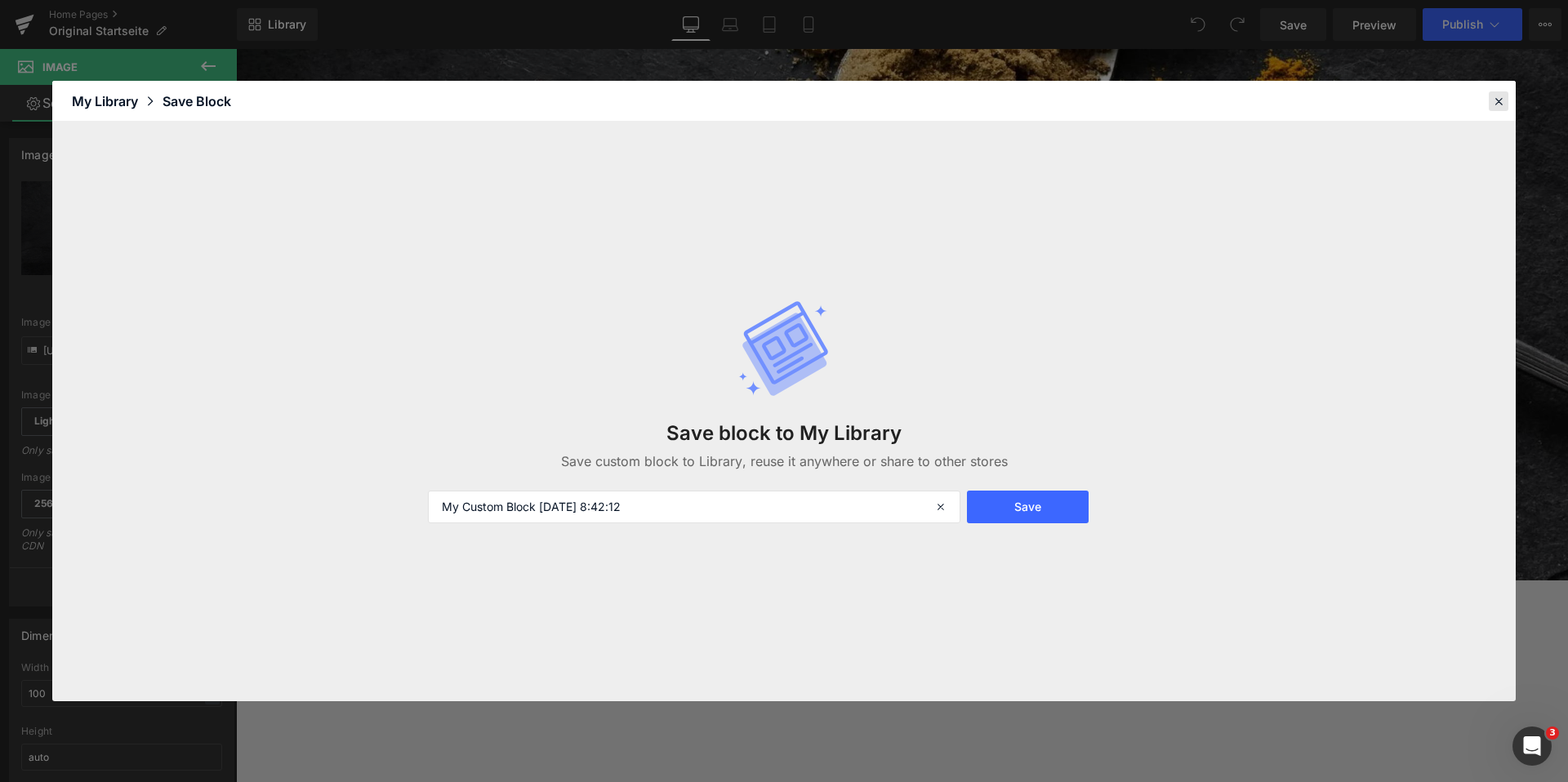
click at [1501, 99] on icon at bounding box center [1498, 101] width 15 height 15
